Goal: Information Seeking & Learning: Check status

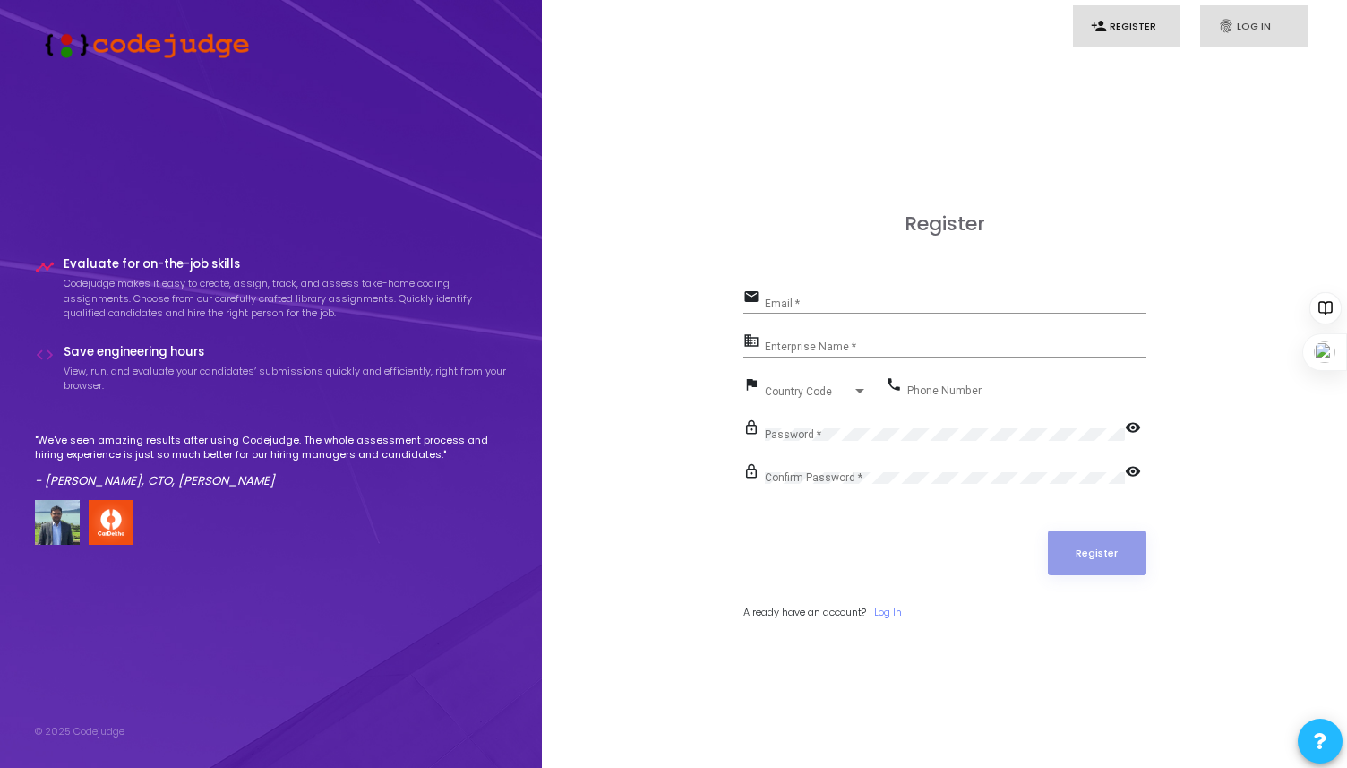
click at [1222, 20] on icon "fingerprint" at bounding box center [1226, 26] width 16 height 16
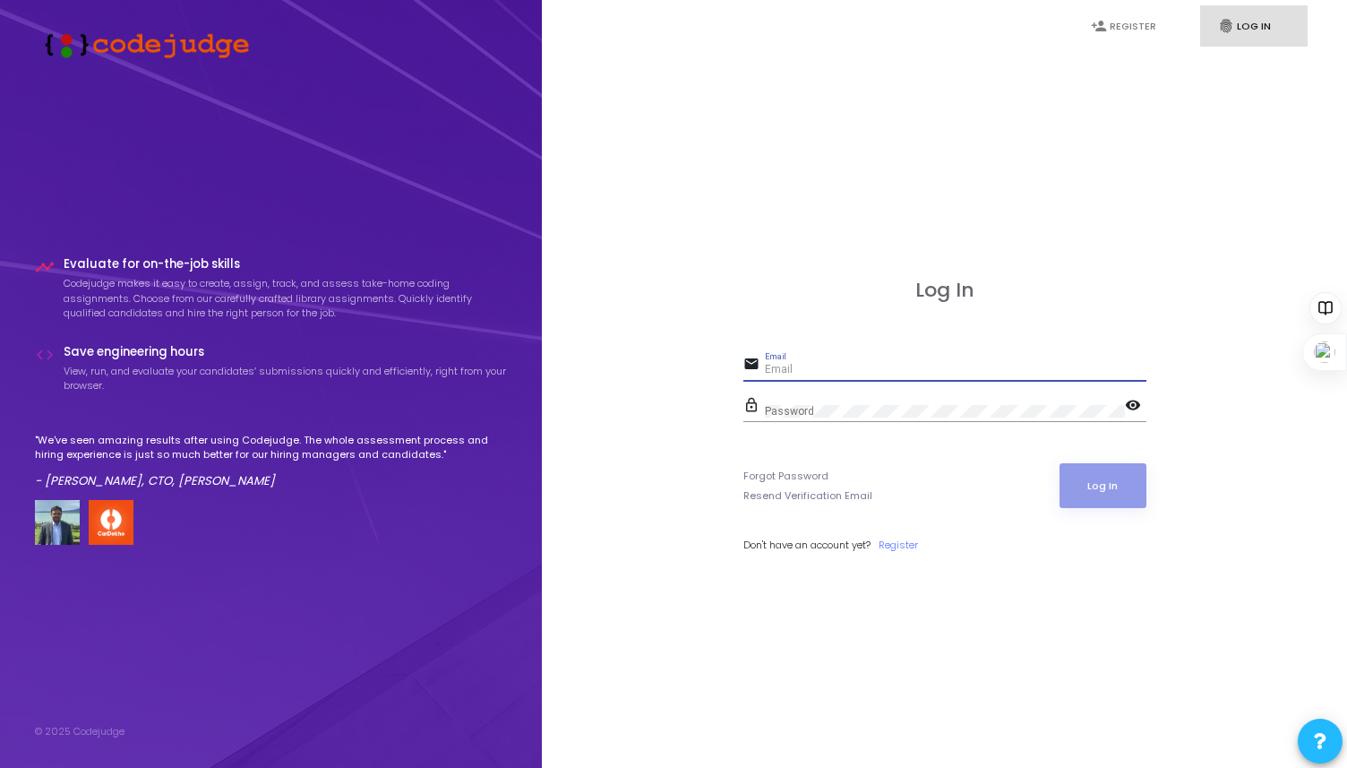
click at [900, 366] on input "Email" at bounding box center [956, 370] width 382 height 13
type input "[EMAIL_ADDRESS][DOMAIN_NAME]"
click at [1107, 474] on button "Log In" at bounding box center [1103, 485] width 87 height 45
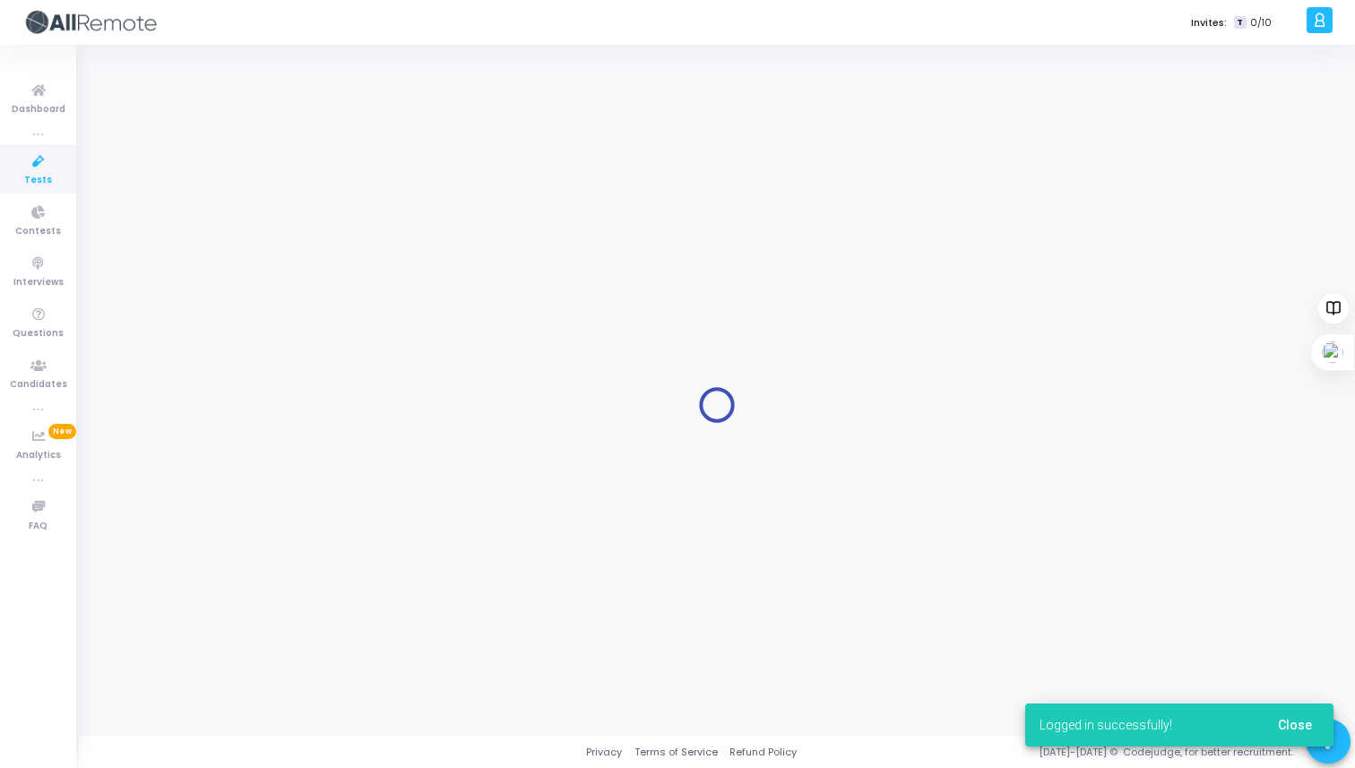
type input "Legal & Compliance"
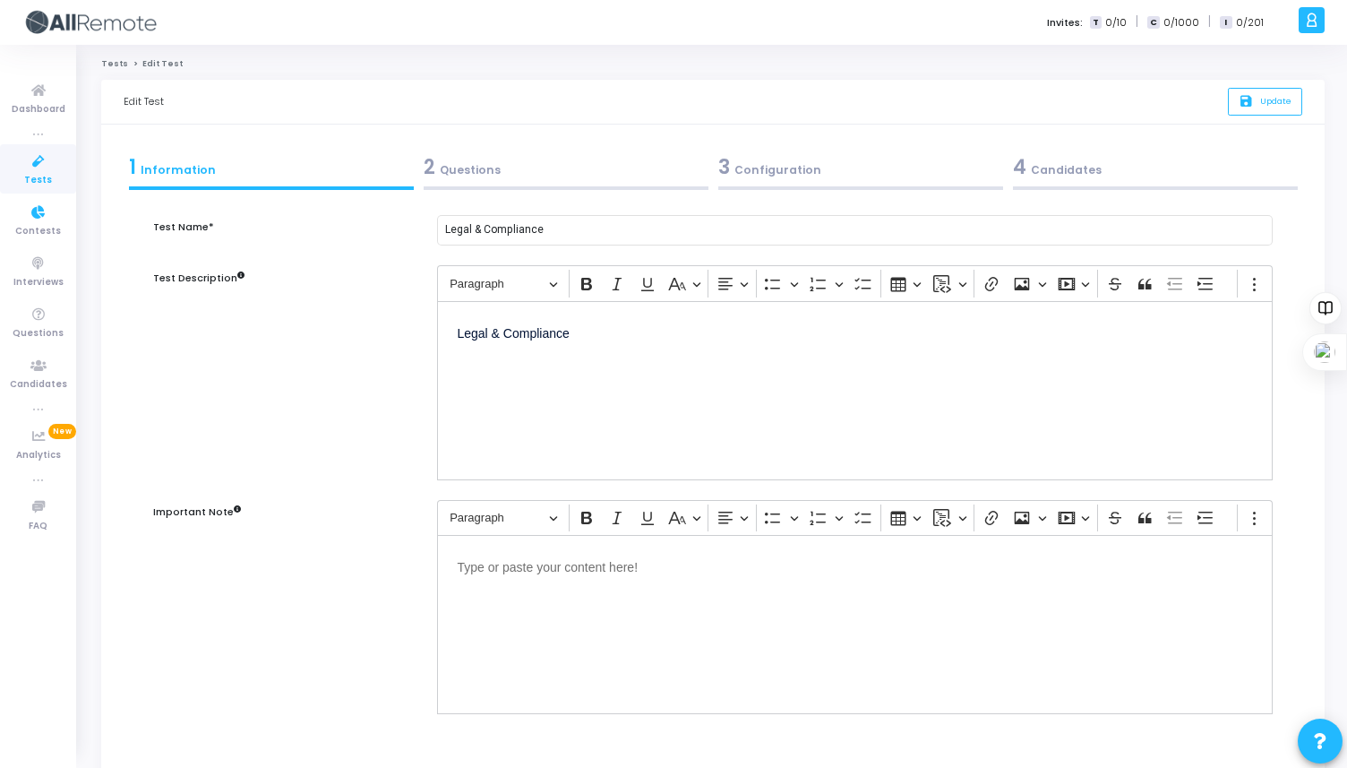
click at [43, 175] on span "Tests" at bounding box center [38, 180] width 28 height 15
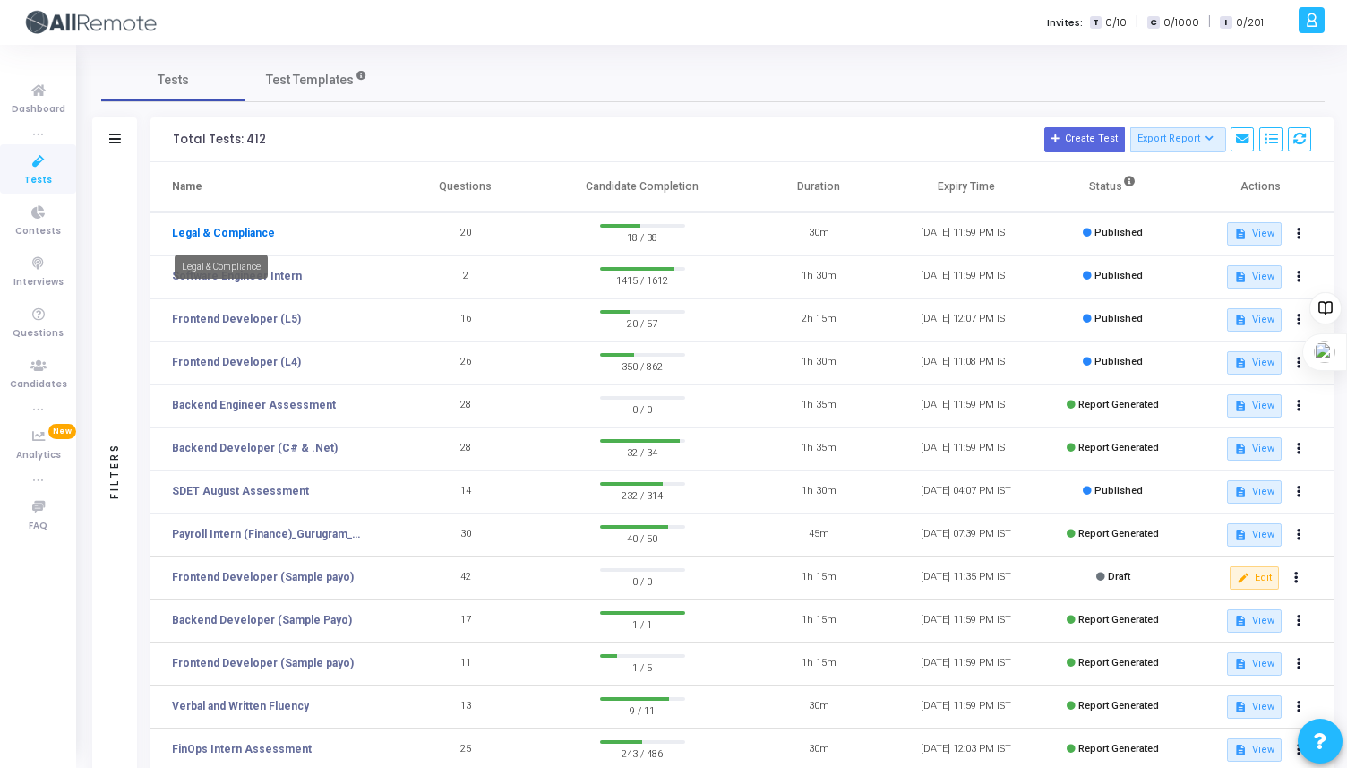
click at [242, 228] on link "Legal & Compliance" at bounding box center [223, 233] width 103 height 16
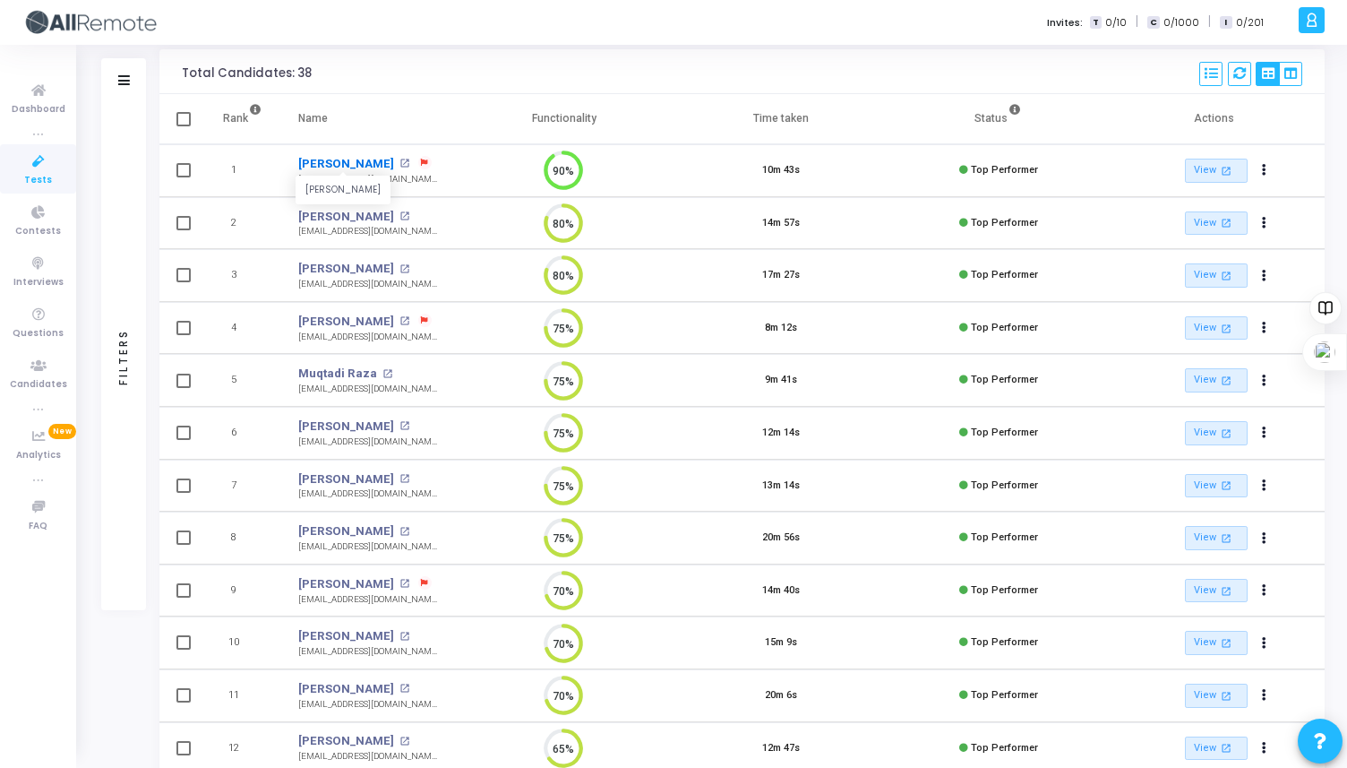
click at [357, 158] on link "[PERSON_NAME]" at bounding box center [346, 164] width 96 height 18
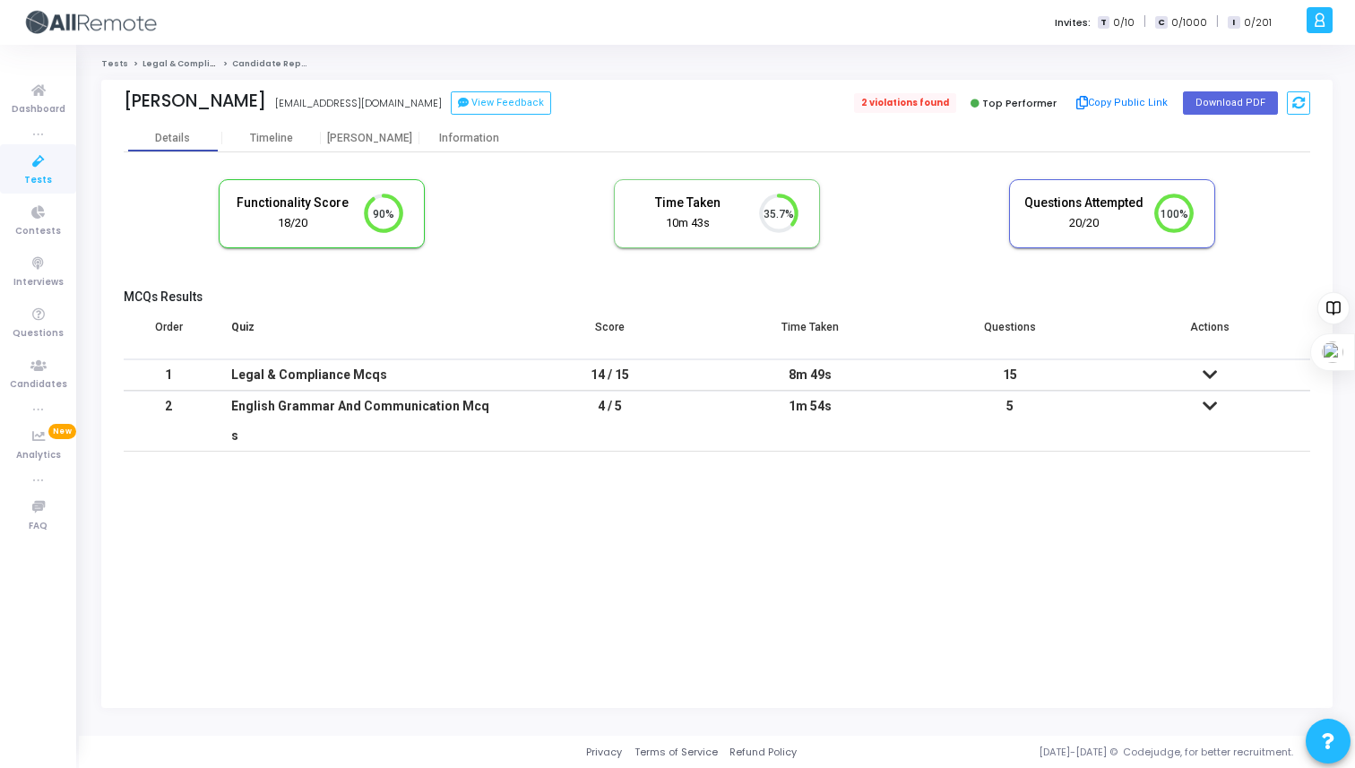
click at [921, 100] on span "2 violations found" at bounding box center [905, 103] width 102 height 20
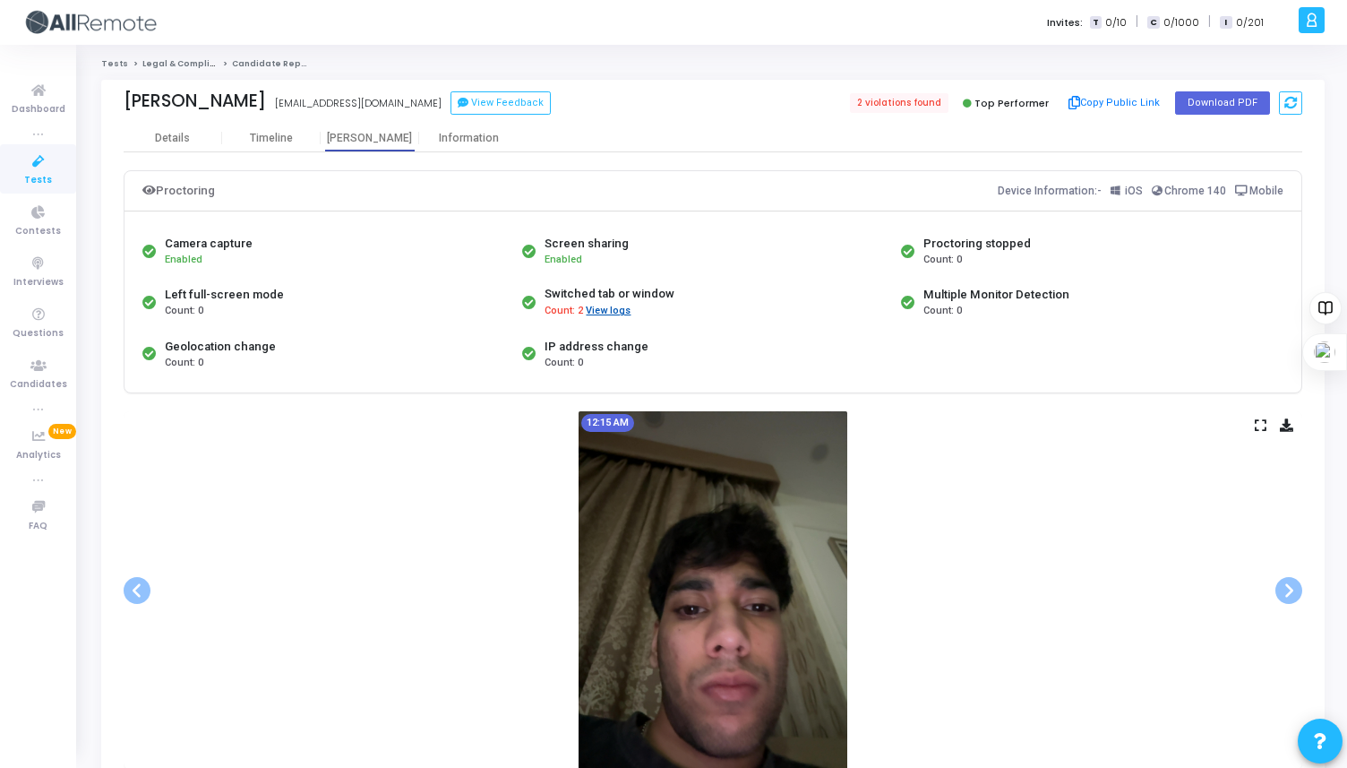
click at [612, 314] on button "View logs" at bounding box center [608, 311] width 47 height 17
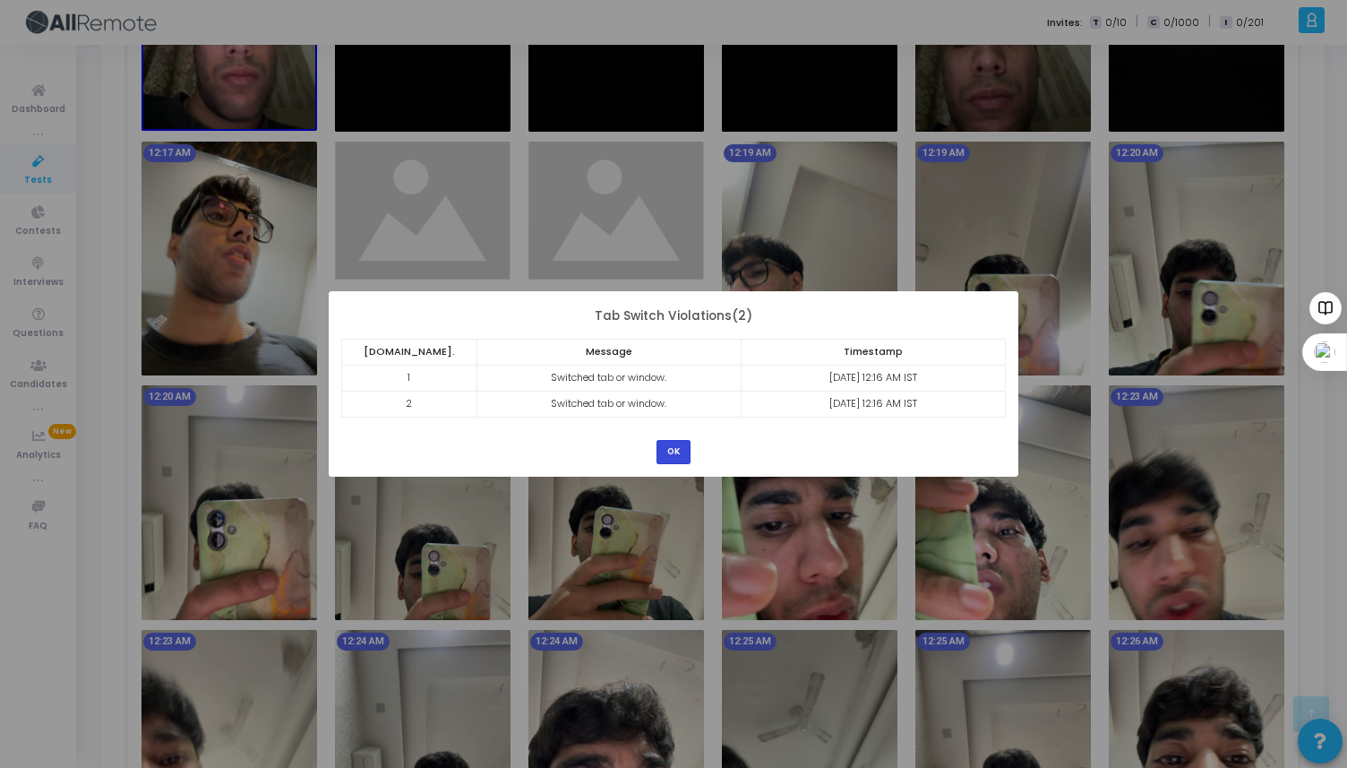
click at [667, 453] on button "OK" at bounding box center [674, 452] width 34 height 24
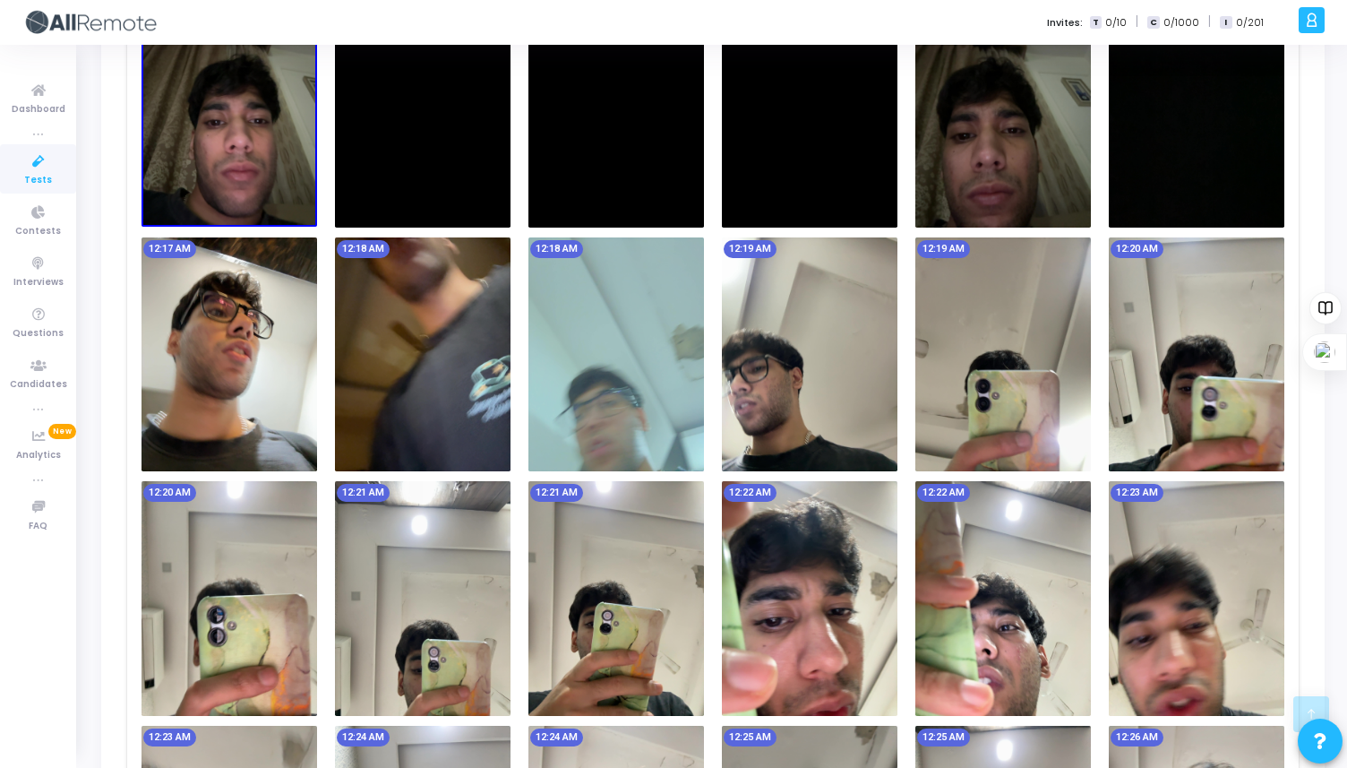
click at [1010, 390] on img at bounding box center [1004, 354] width 176 height 234
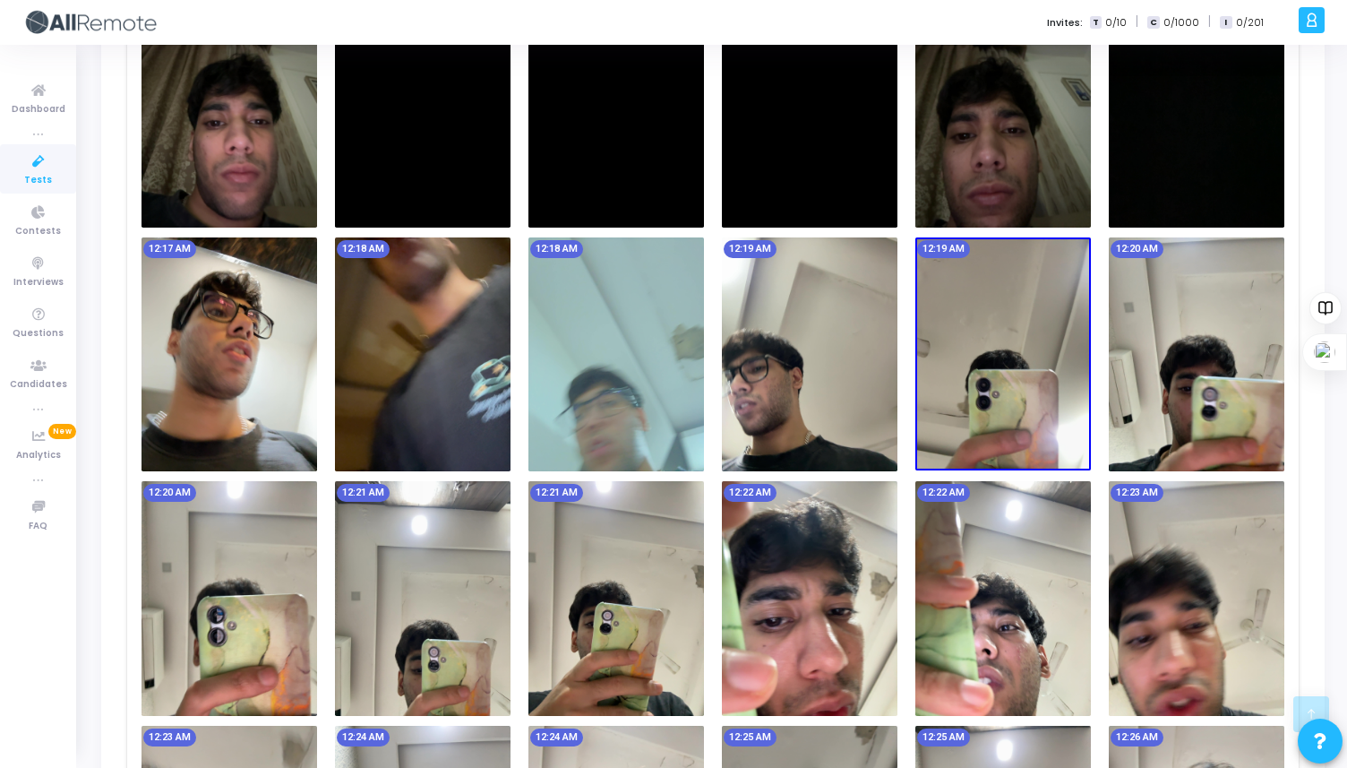
click at [1195, 383] on img at bounding box center [1197, 354] width 176 height 234
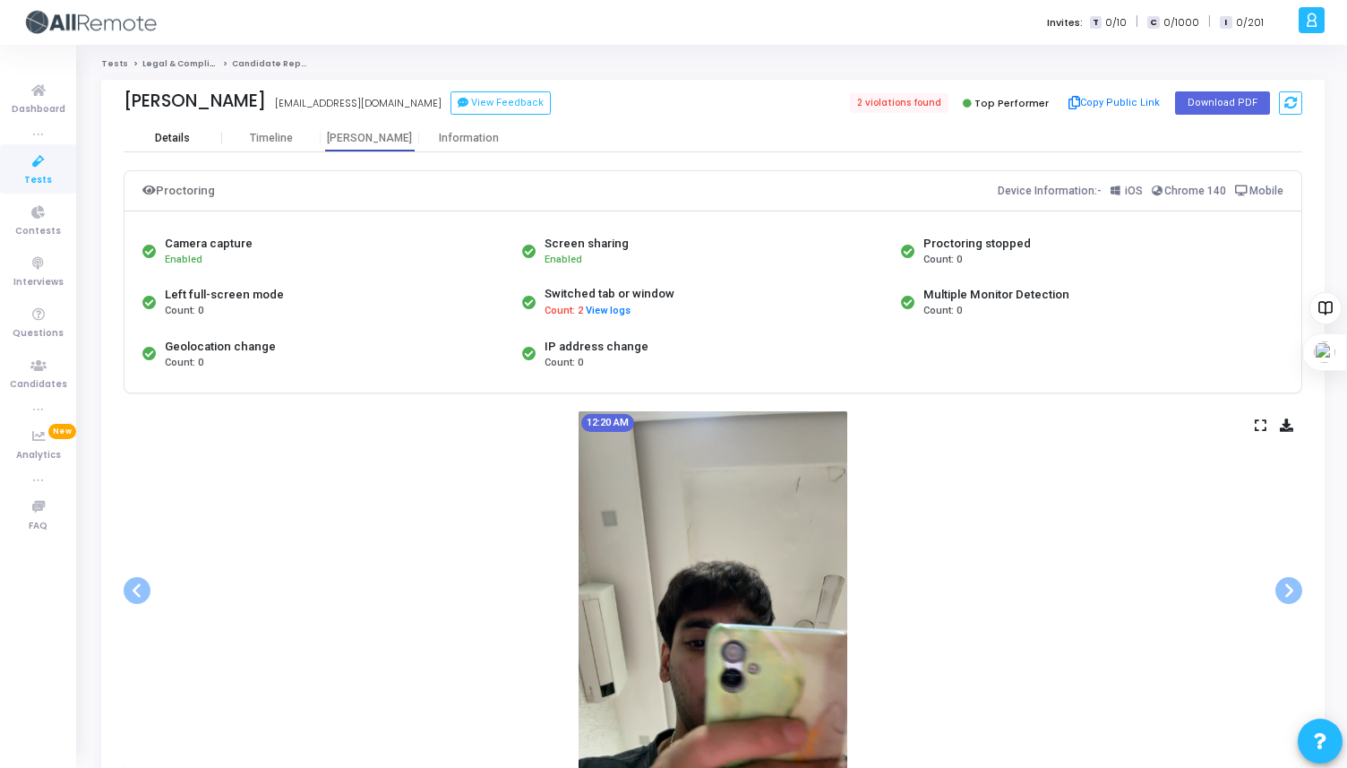
click at [168, 142] on div "Details" at bounding box center [172, 138] width 35 height 13
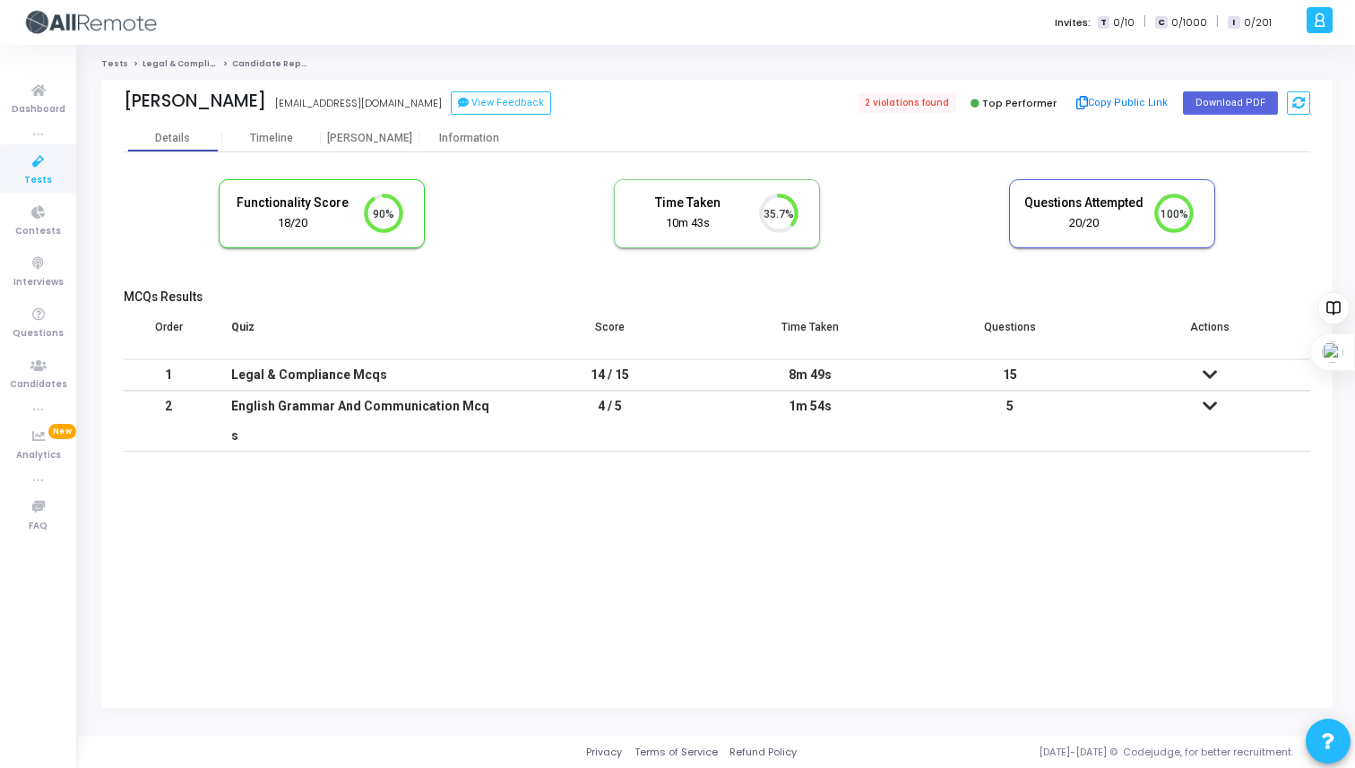
click at [33, 166] on icon at bounding box center [39, 162] width 38 height 22
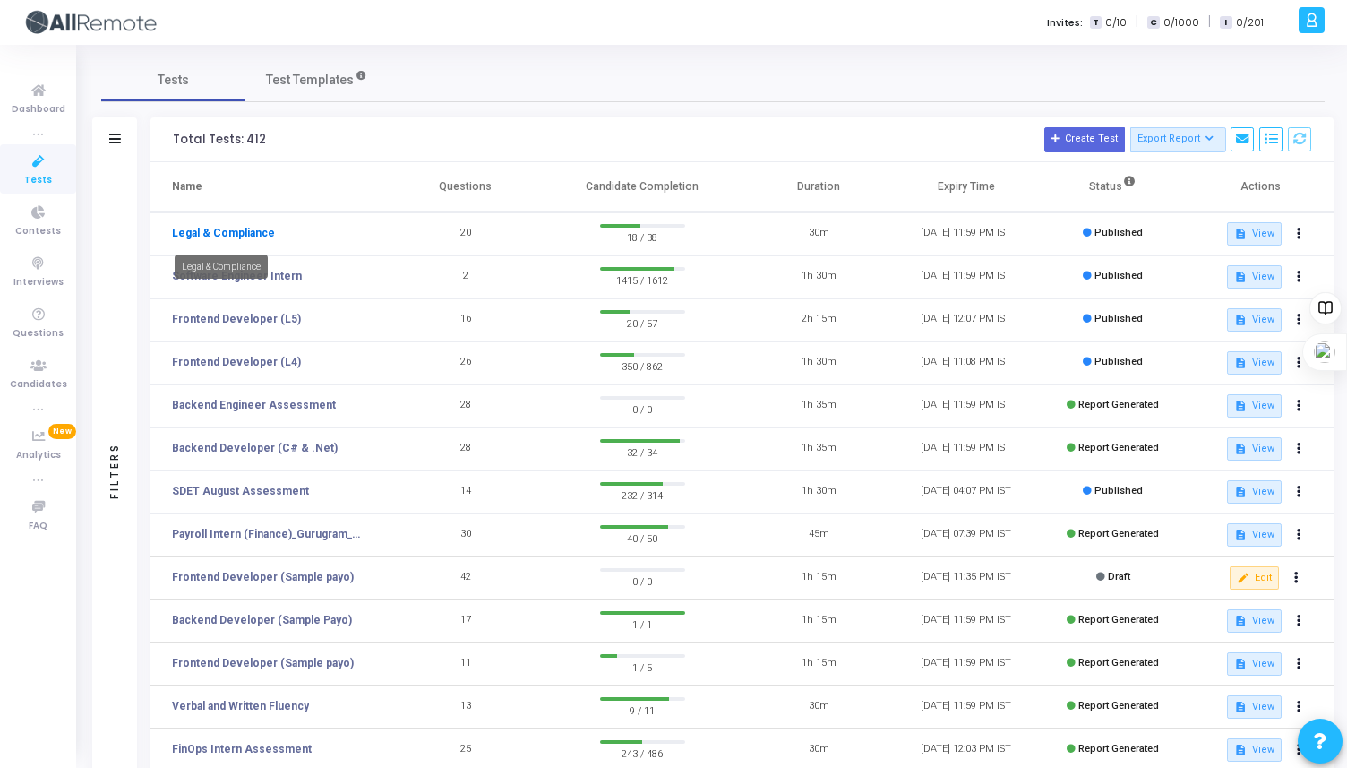
click at [211, 227] on link "Legal & Compliance" at bounding box center [223, 233] width 103 height 16
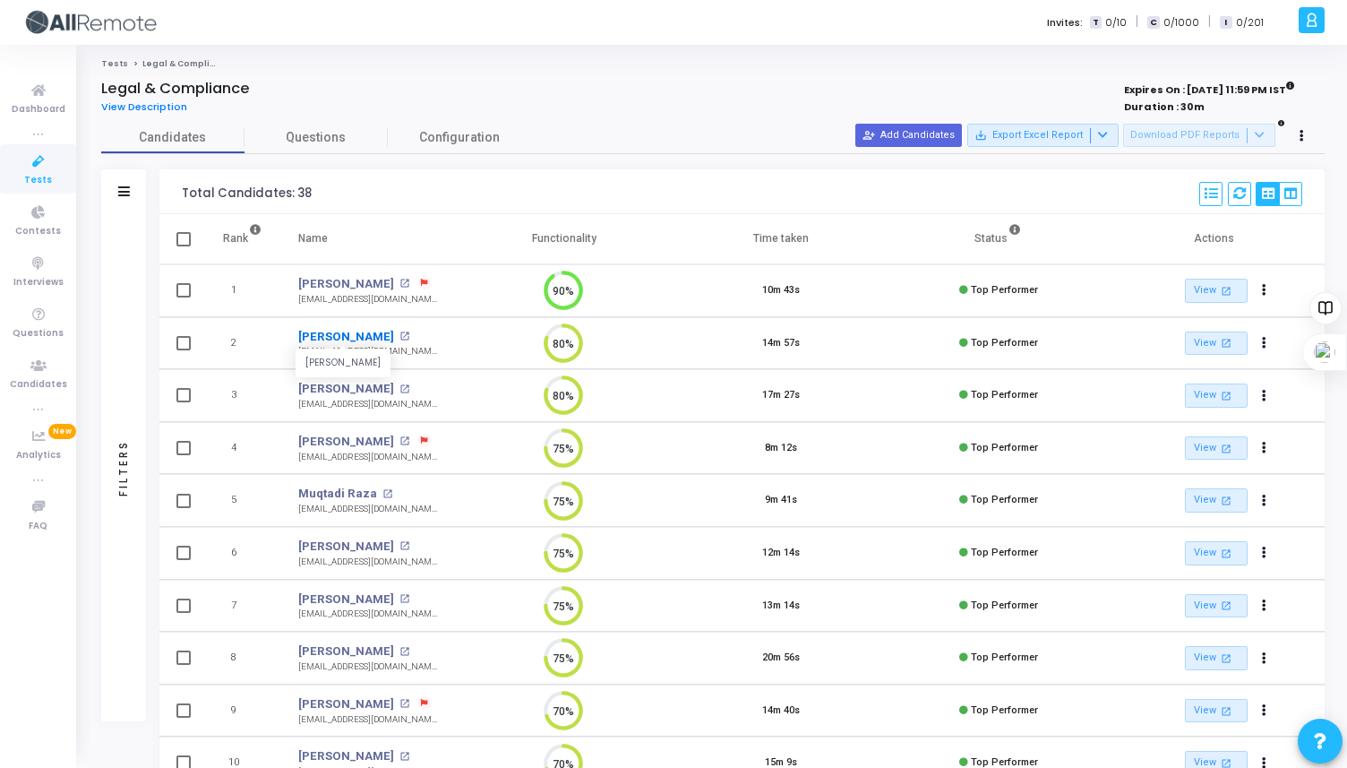
click at [331, 338] on link "[PERSON_NAME]" at bounding box center [346, 337] width 96 height 18
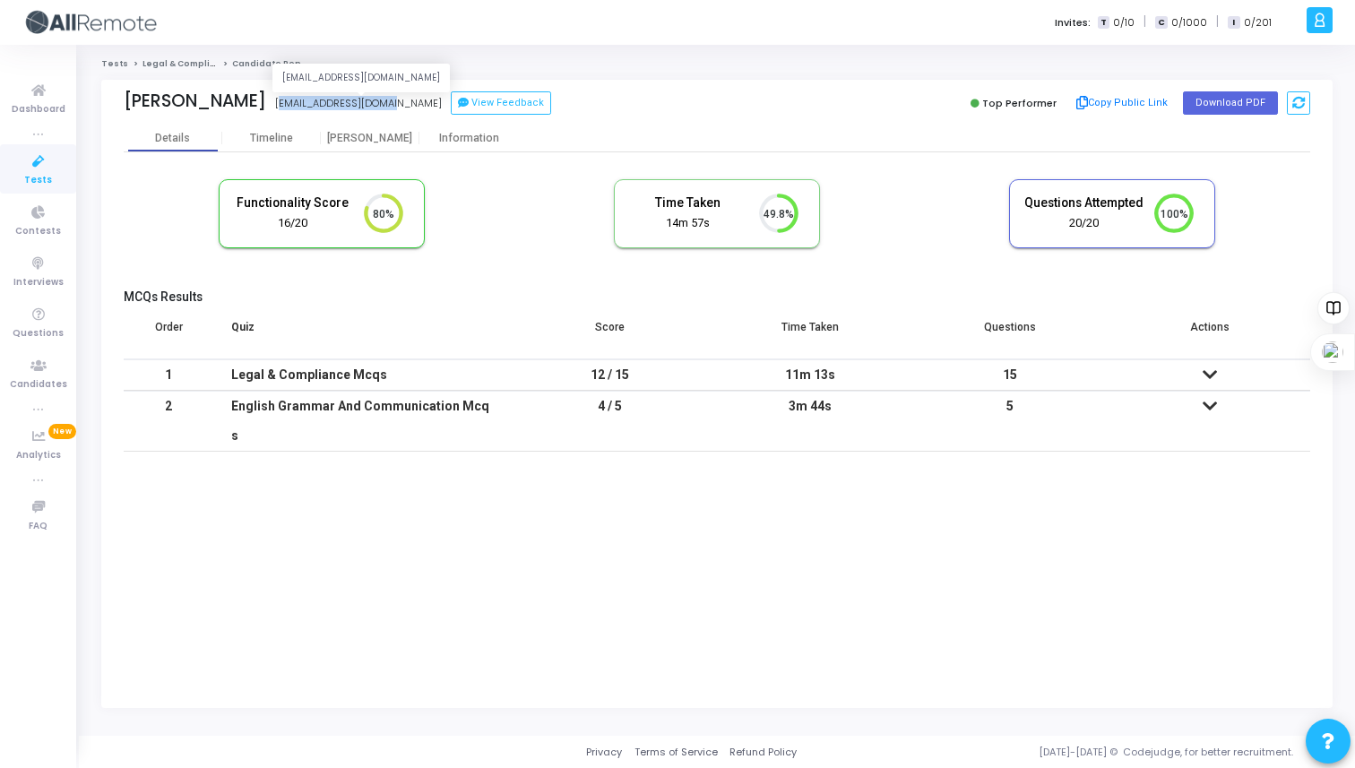
drag, startPoint x: 389, startPoint y: 104, endPoint x: 280, endPoint y: 105, distance: 108.4
click at [280, 105] on div "[PERSON_NAME] [EMAIL_ADDRESS][DOMAIN_NAME] [DOMAIN_NAME][EMAIL_ADDRESS][DOMAIN_…" at bounding box center [416, 103] width 584 height 26
copy div "[EMAIL_ADDRESS][DOMAIN_NAME]"
